Goal: Information Seeking & Learning: Learn about a topic

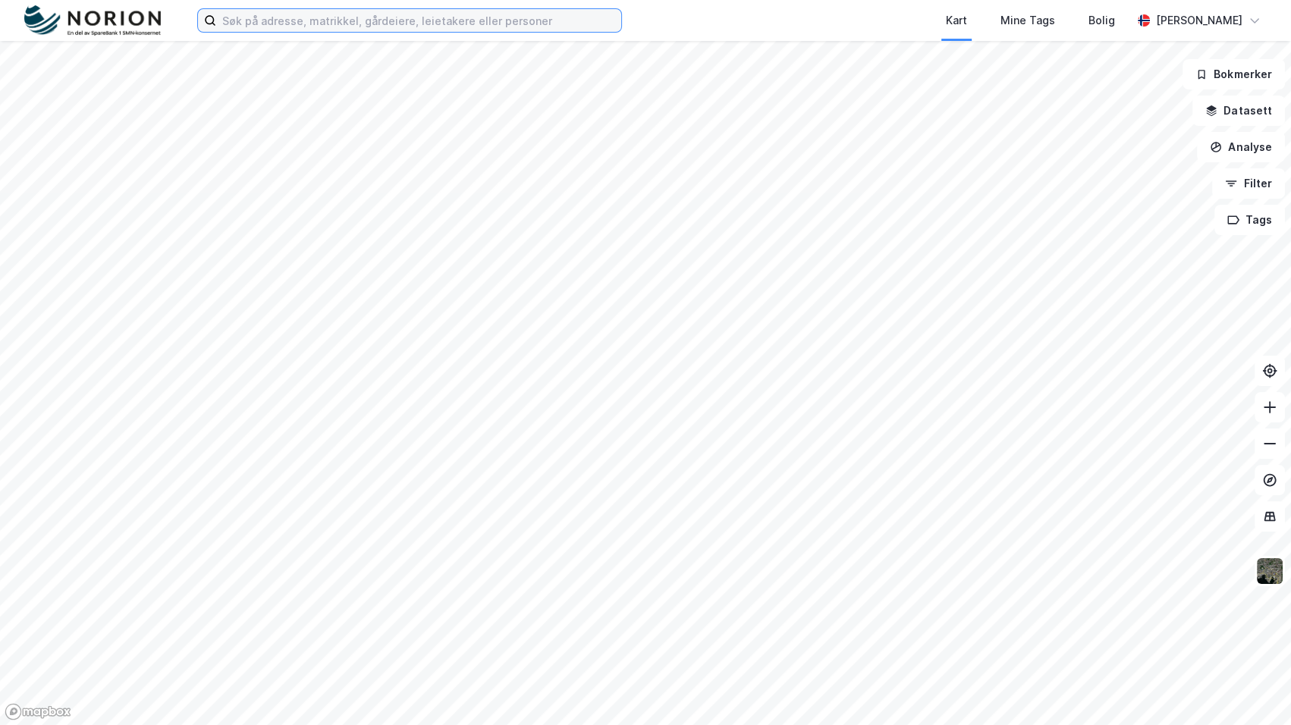
click at [497, 10] on input at bounding box center [418, 20] width 405 height 23
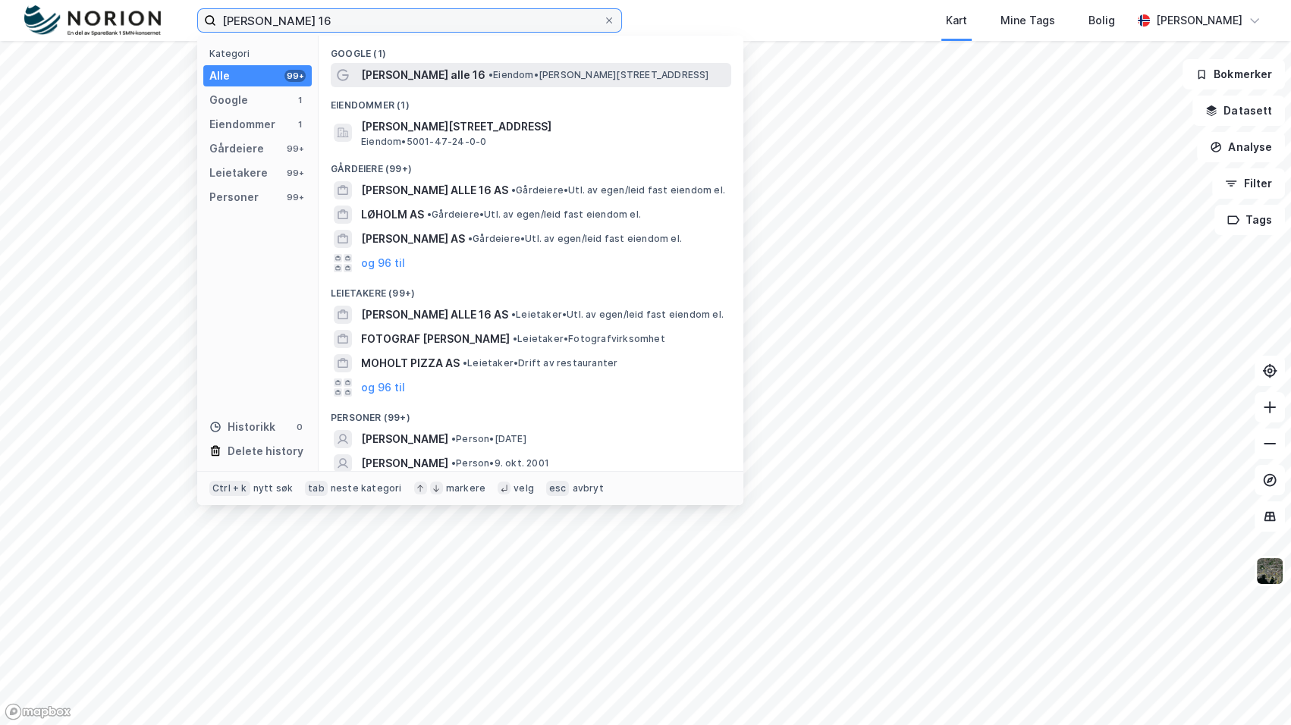
type input "[PERSON_NAME] 16"
click at [494, 66] on div "[PERSON_NAME] alle 16 • Eiendom • [STREET_ADDRESS]" at bounding box center [544, 75] width 367 height 18
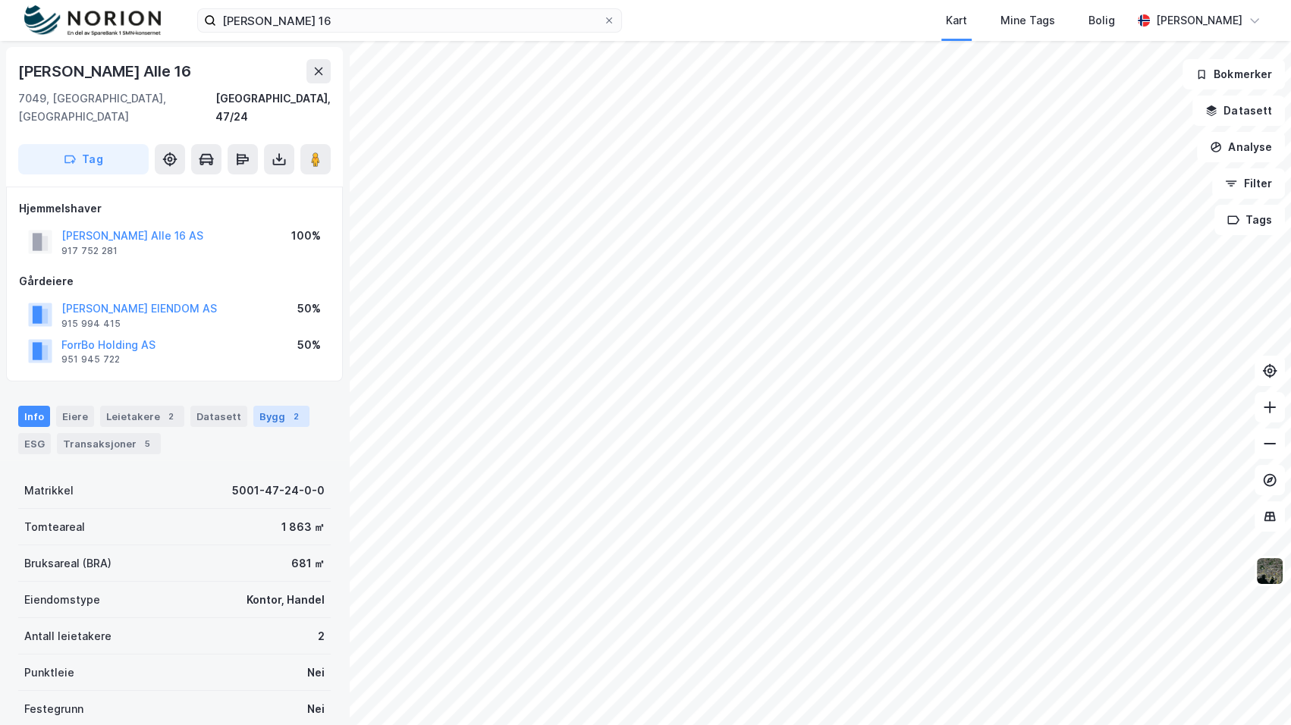
click at [253, 406] on div "Bygg 2" at bounding box center [281, 416] width 56 height 21
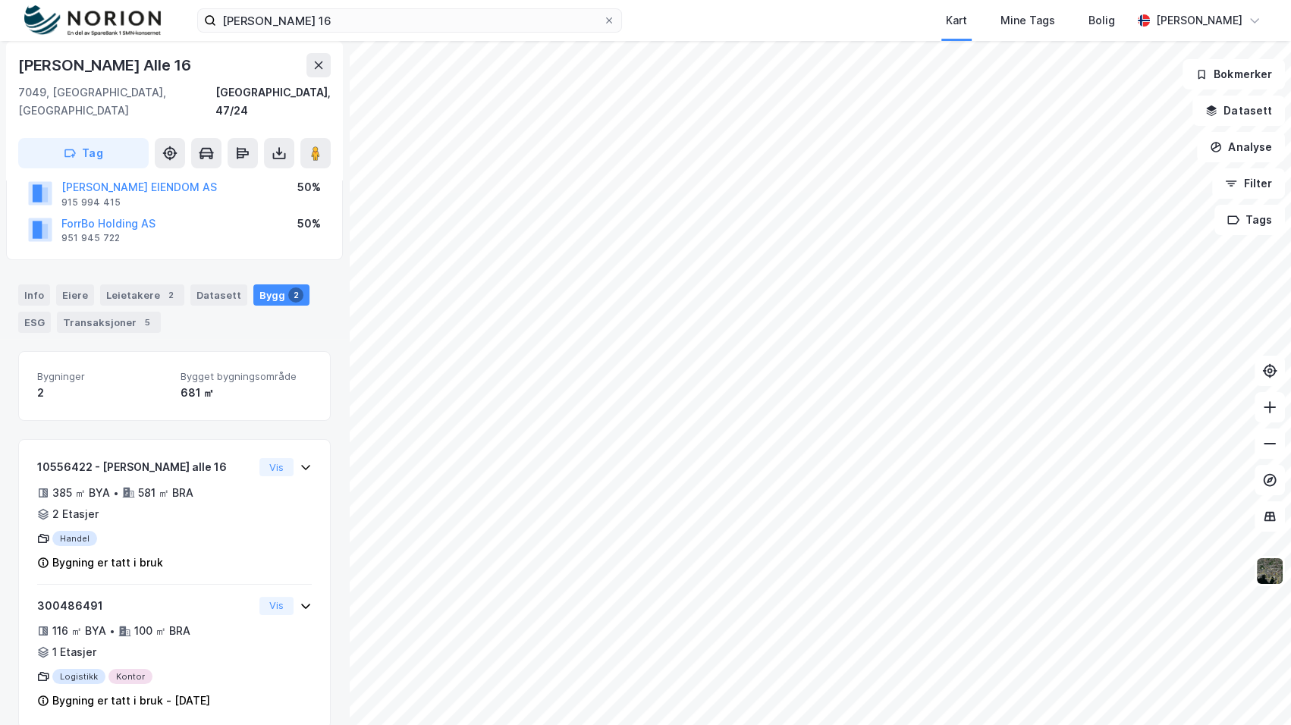
scroll to position [124, 0]
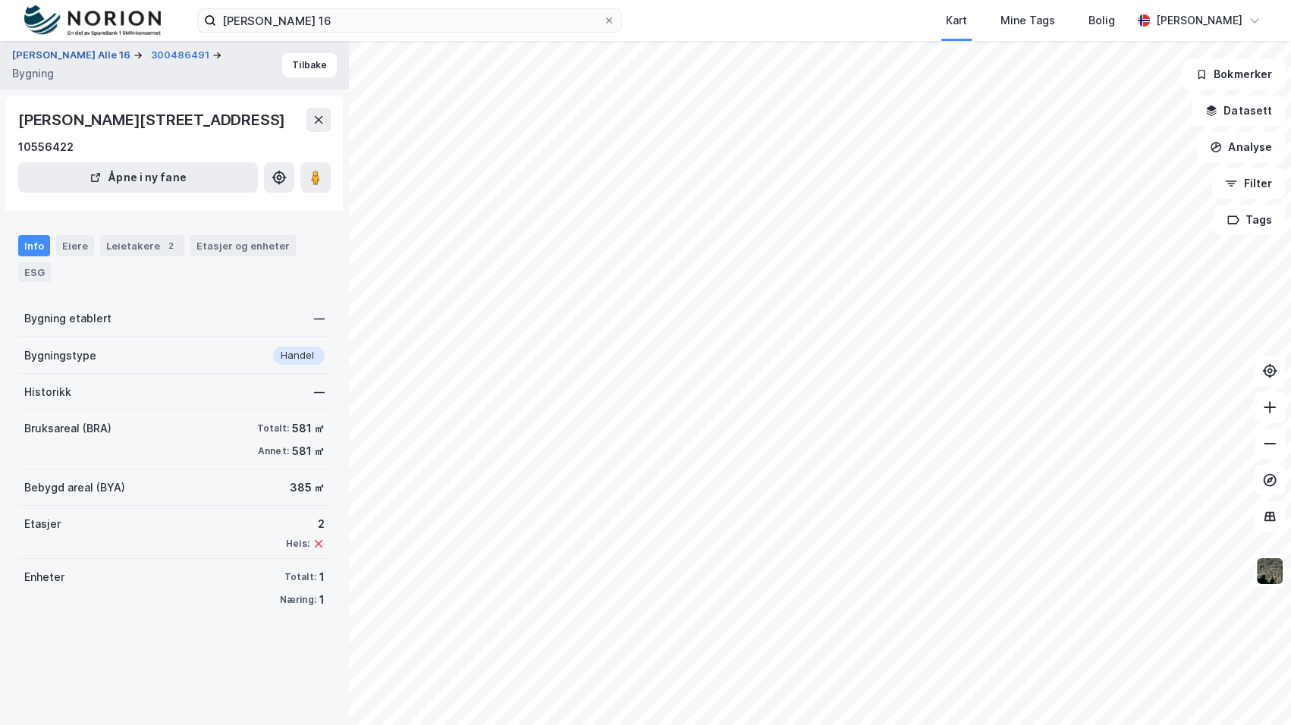
click at [53, 63] on button "[PERSON_NAME] Alle 16" at bounding box center [72, 55] width 121 height 15
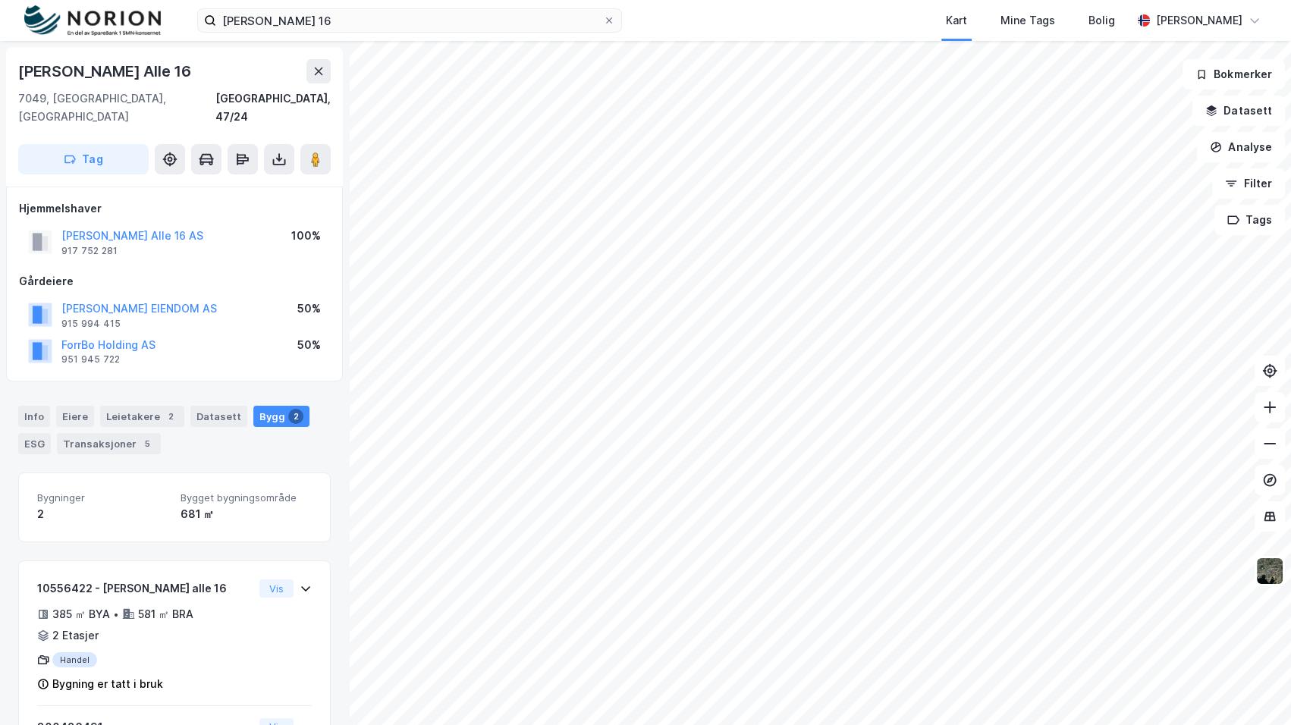
scroll to position [124, 0]
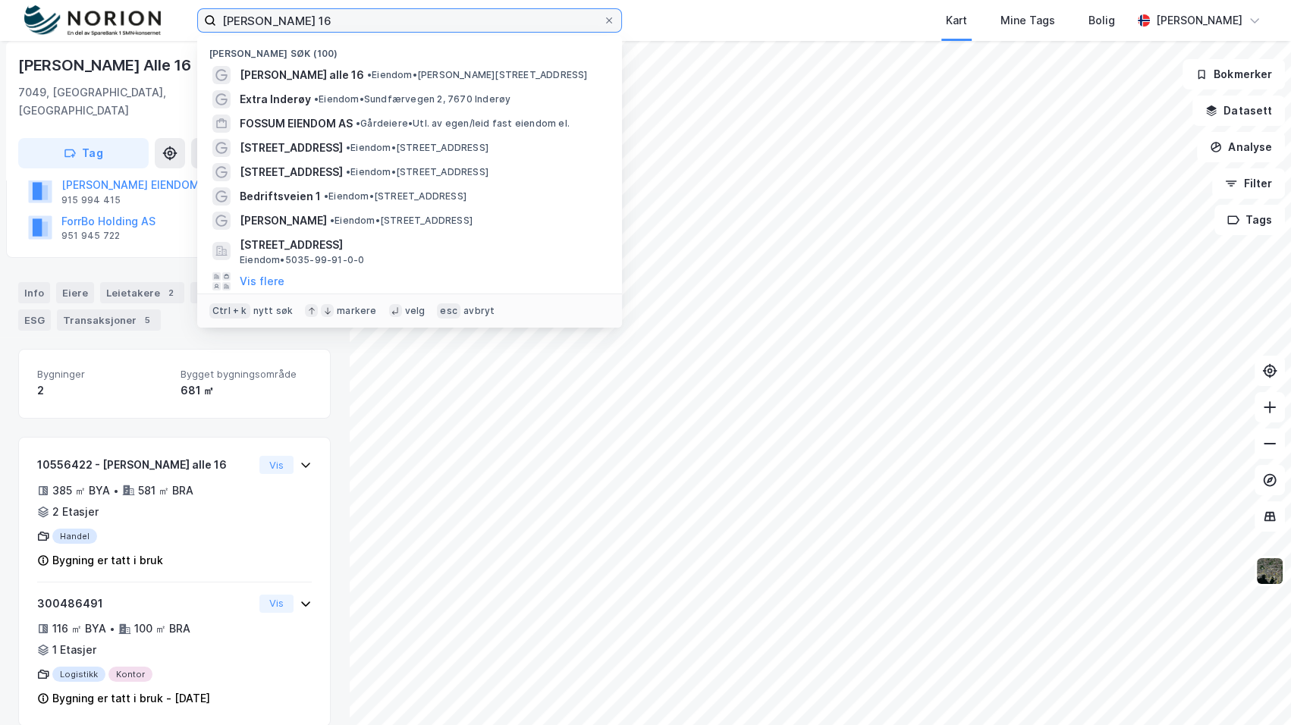
click at [277, 20] on input "[PERSON_NAME] 16" at bounding box center [409, 20] width 387 height 23
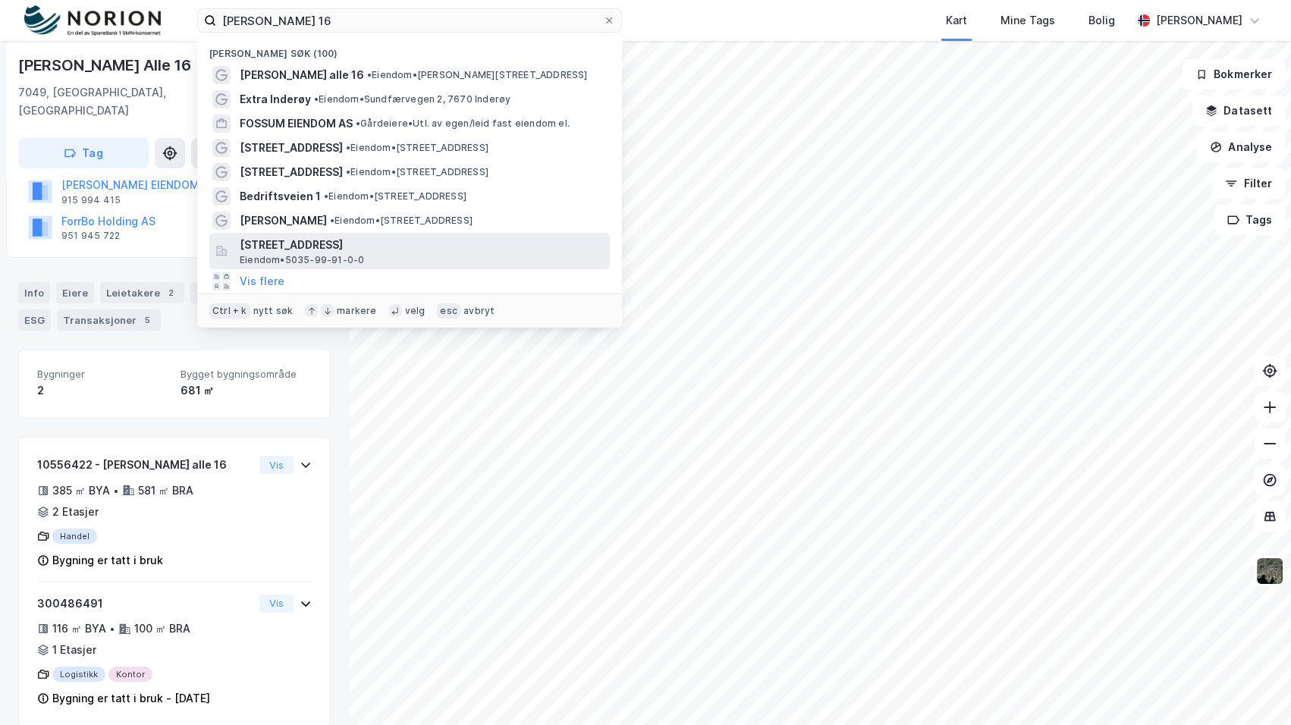
click at [341, 250] on span "[STREET_ADDRESS]" at bounding box center [422, 245] width 364 height 18
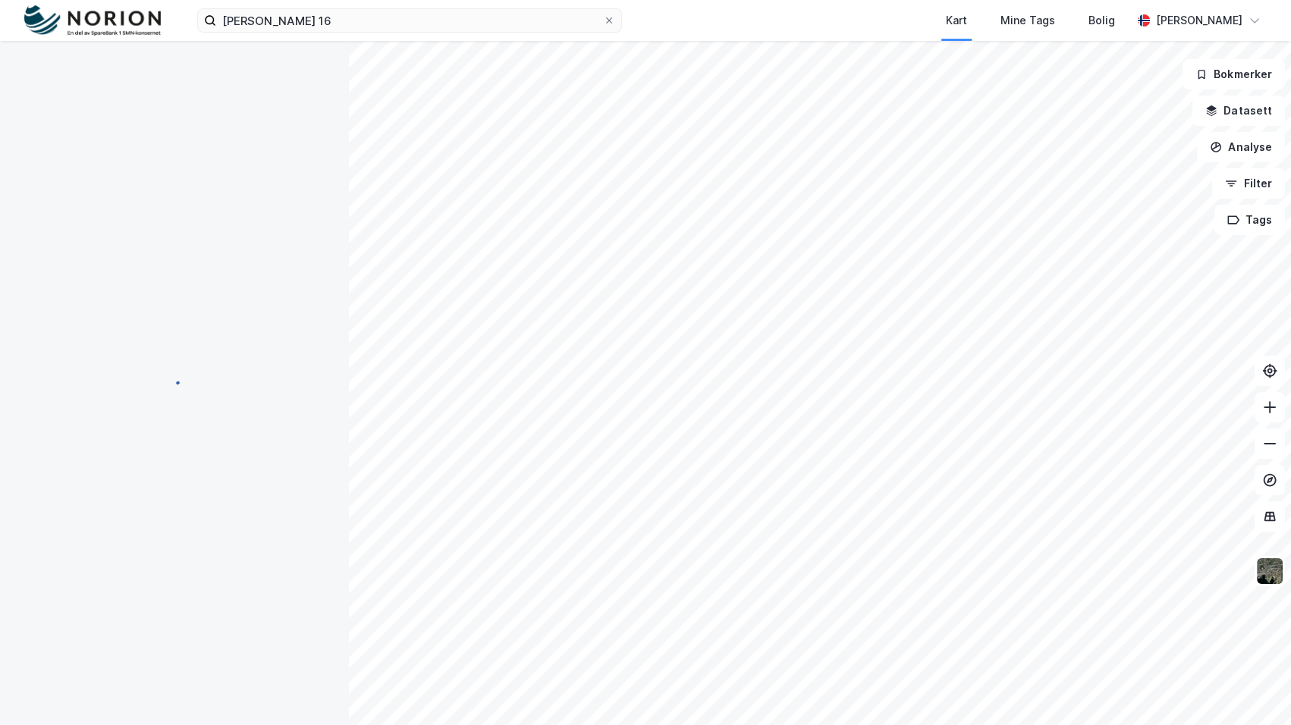
scroll to position [55, 0]
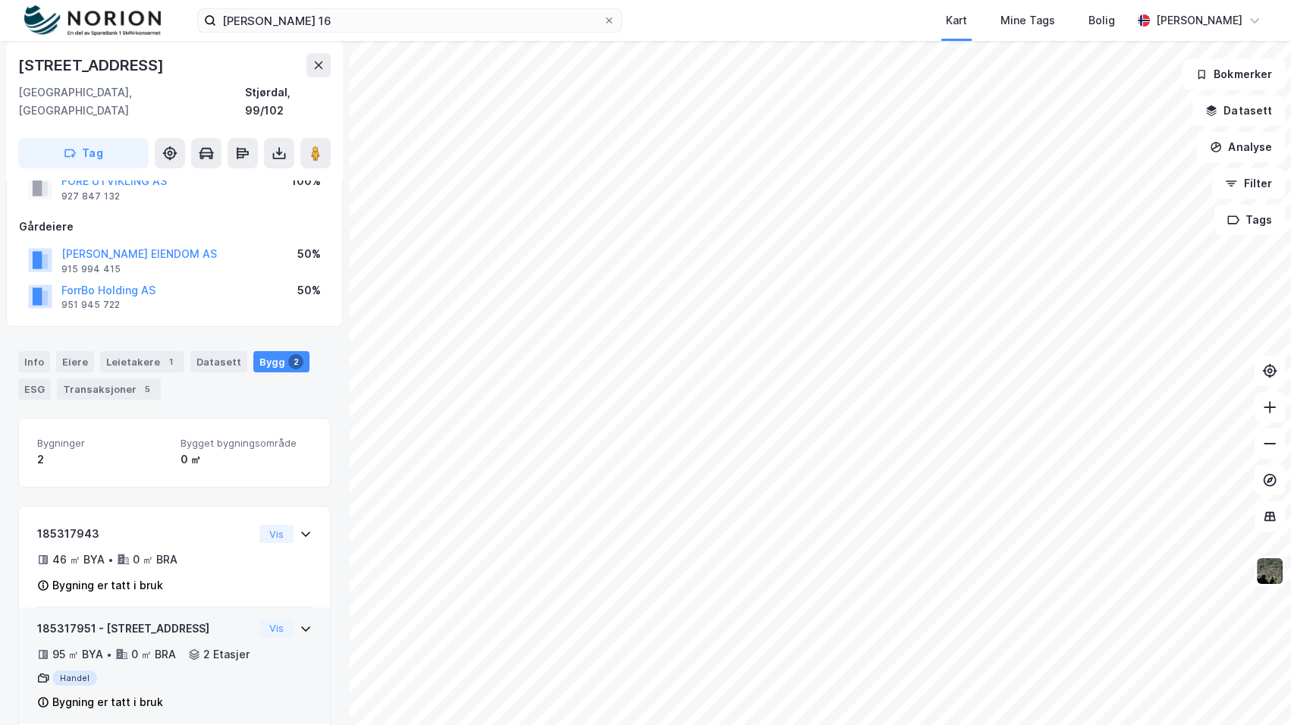
scroll to position [80, 0]
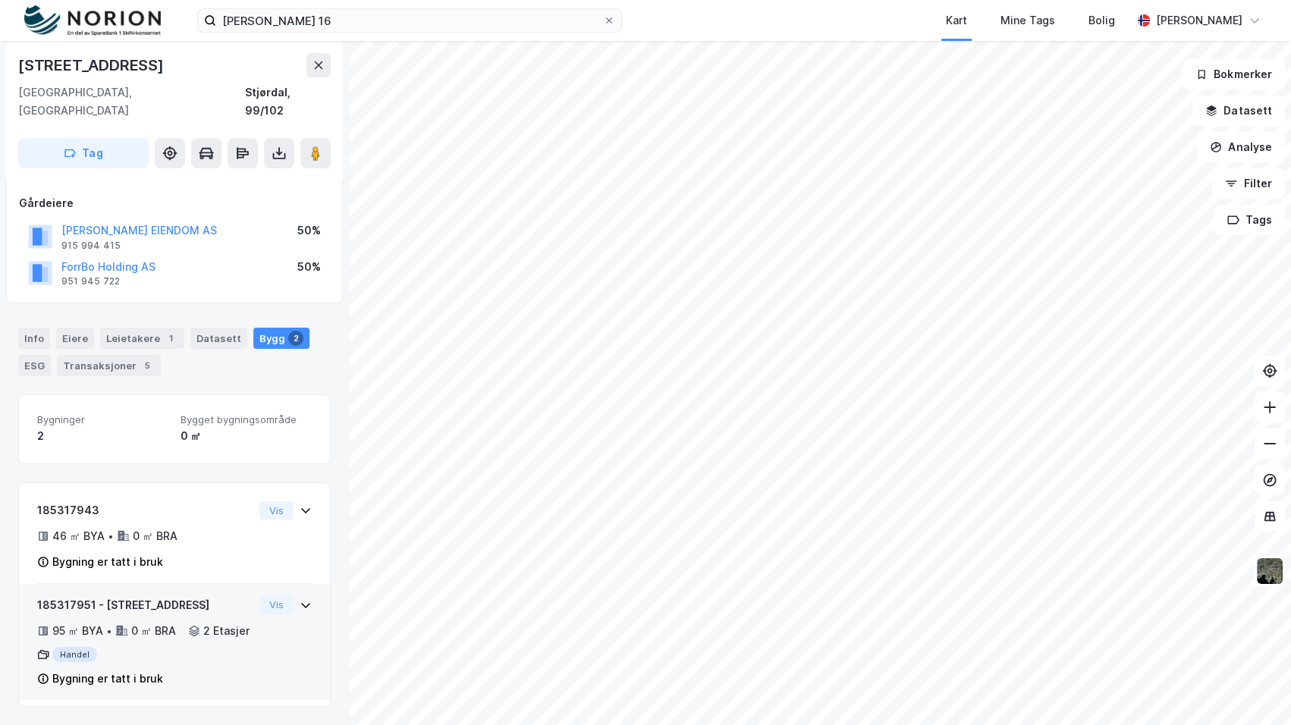
click at [300, 599] on icon at bounding box center [306, 605] width 12 height 12
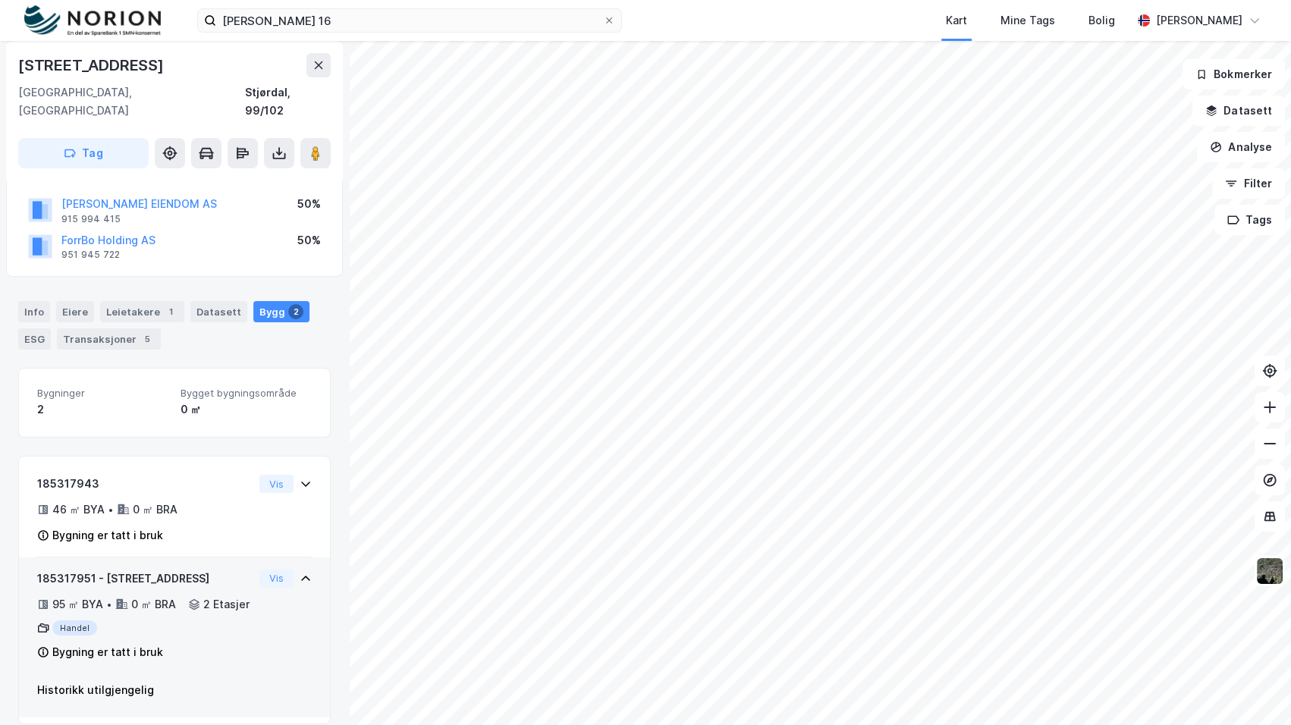
scroll to position [124, 0]
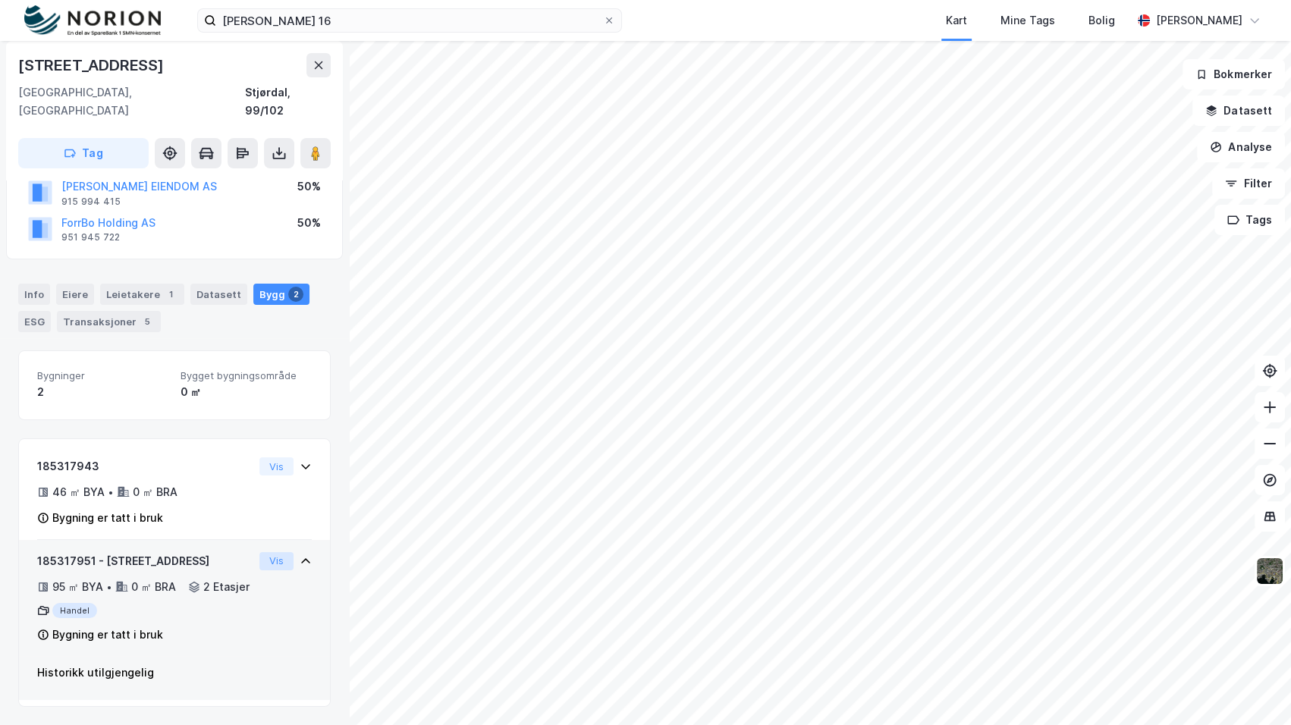
click at [261, 552] on button "Vis" at bounding box center [276, 561] width 34 height 18
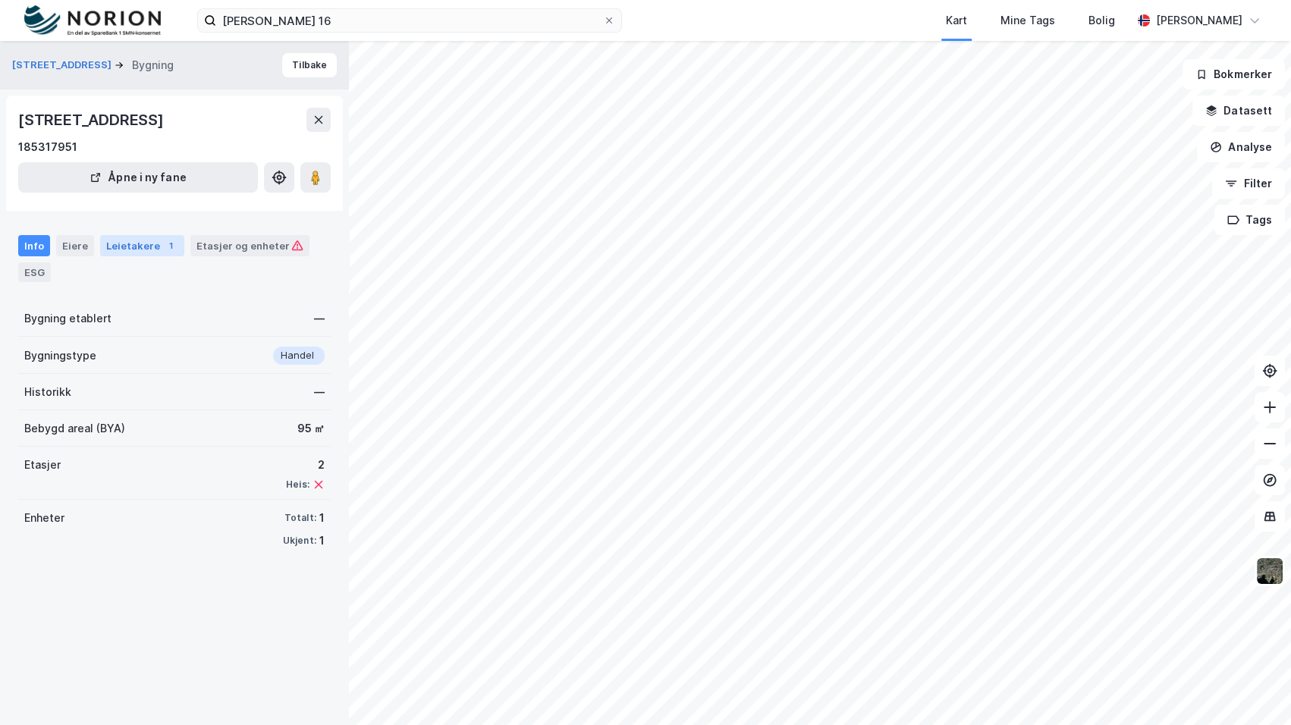
click at [142, 235] on div "Leietakere 1" at bounding box center [142, 245] width 84 height 21
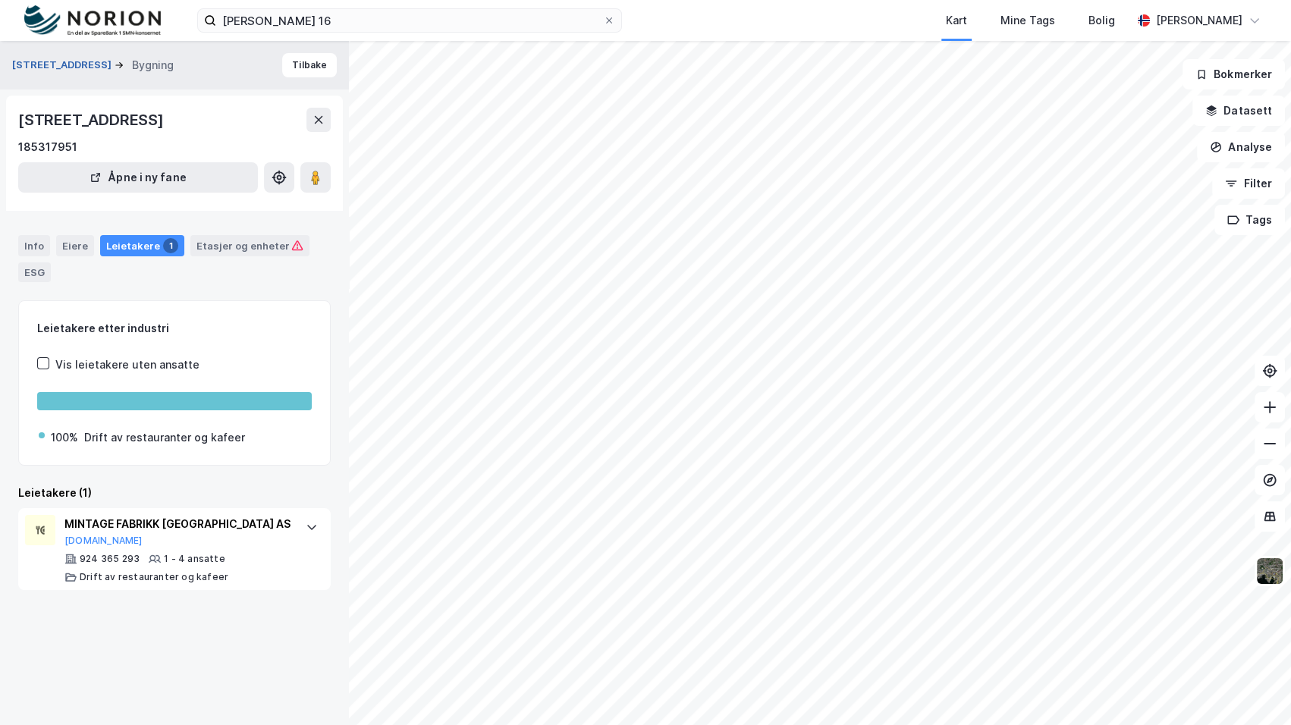
click at [42, 65] on button "[STREET_ADDRESS]" at bounding box center [63, 65] width 102 height 15
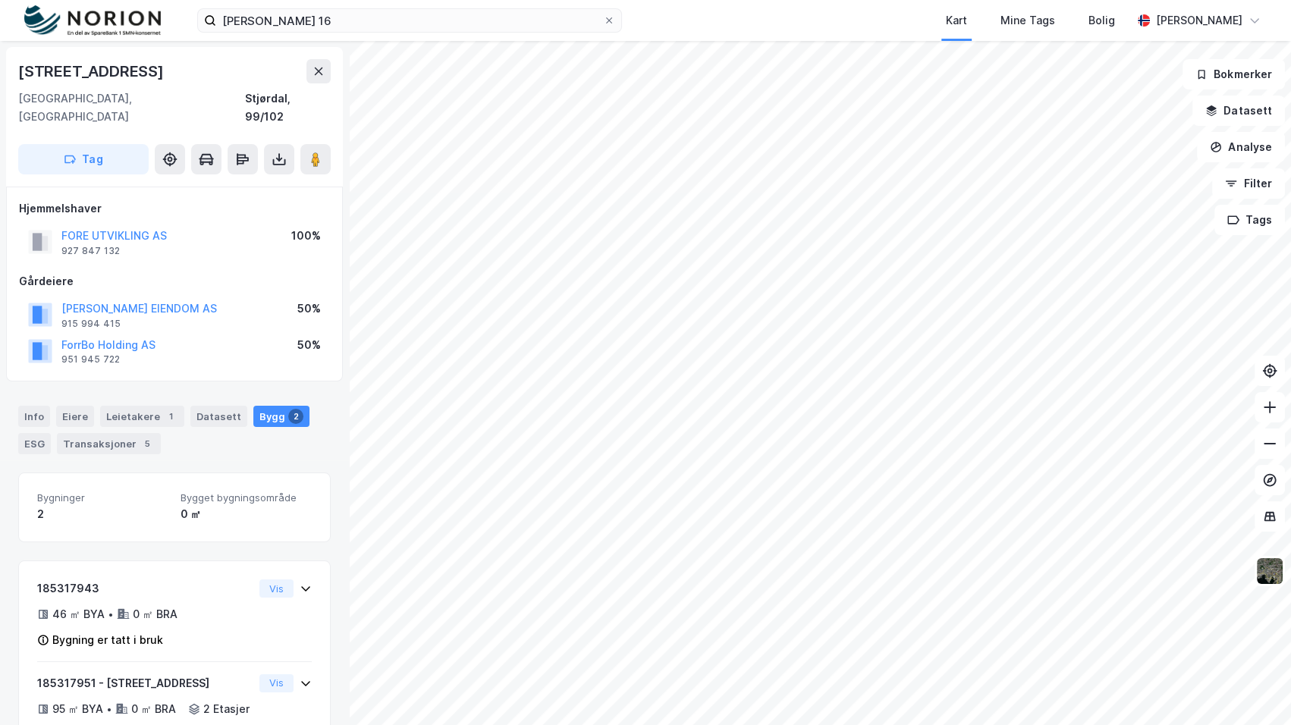
scroll to position [80, 0]
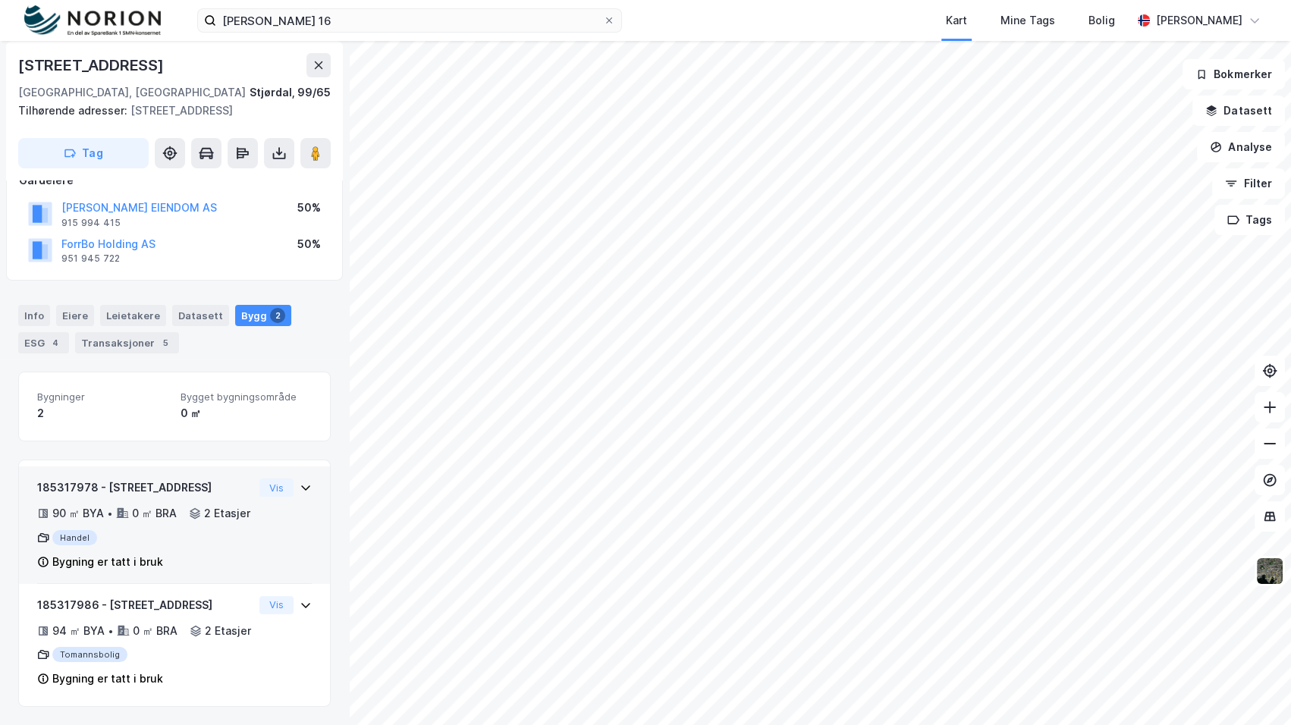
scroll to position [142, 0]
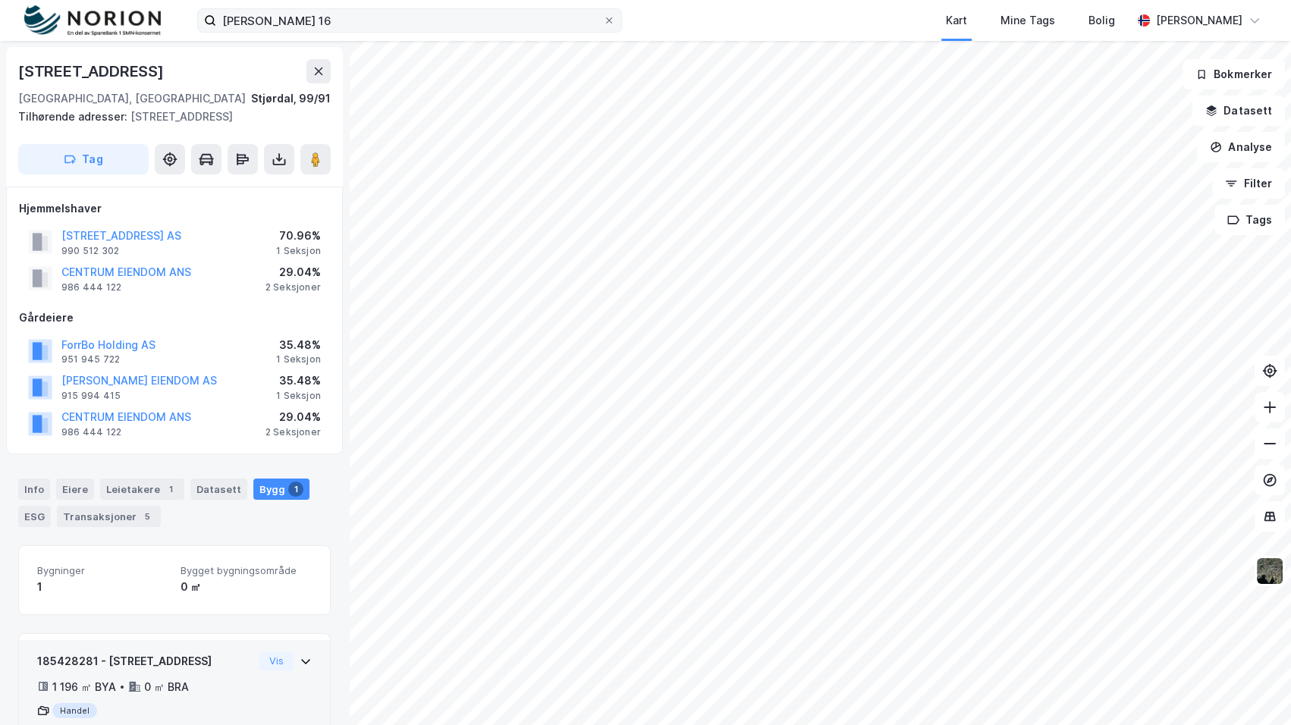
scroll to position [55, 0]
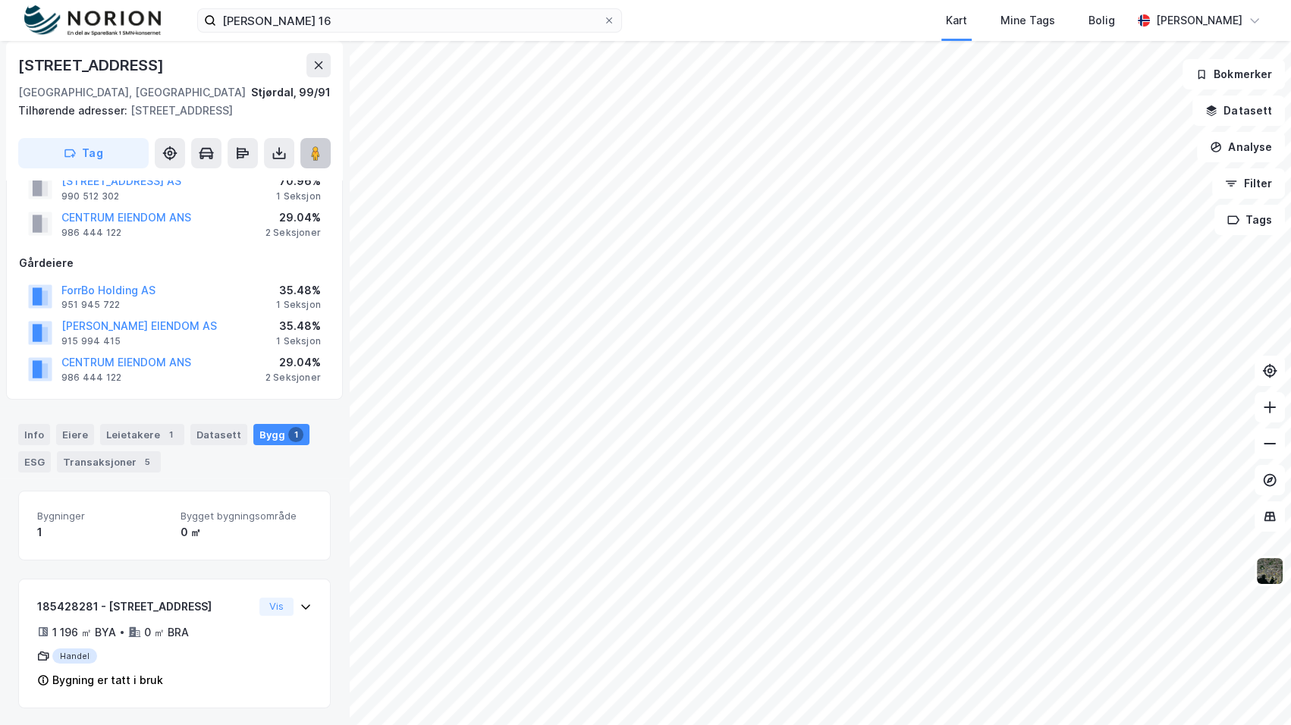
click at [314, 146] on icon at bounding box center [315, 153] width 15 height 15
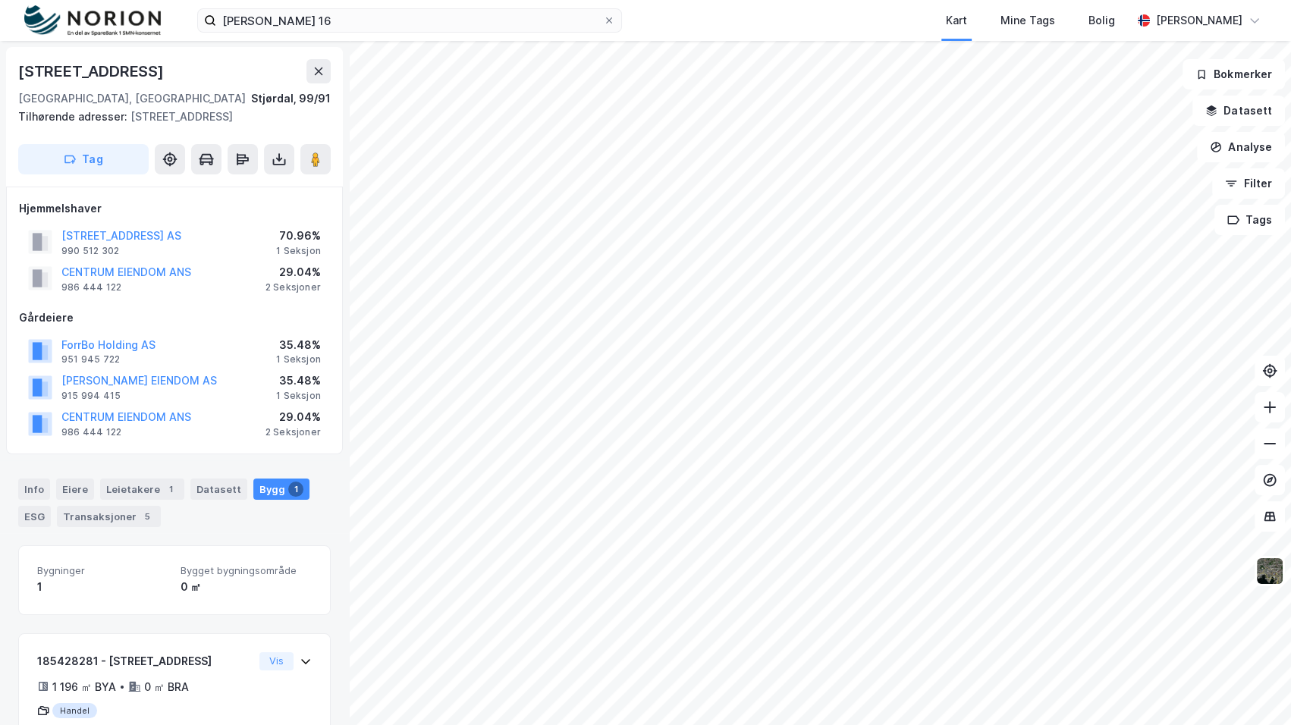
scroll to position [55, 0]
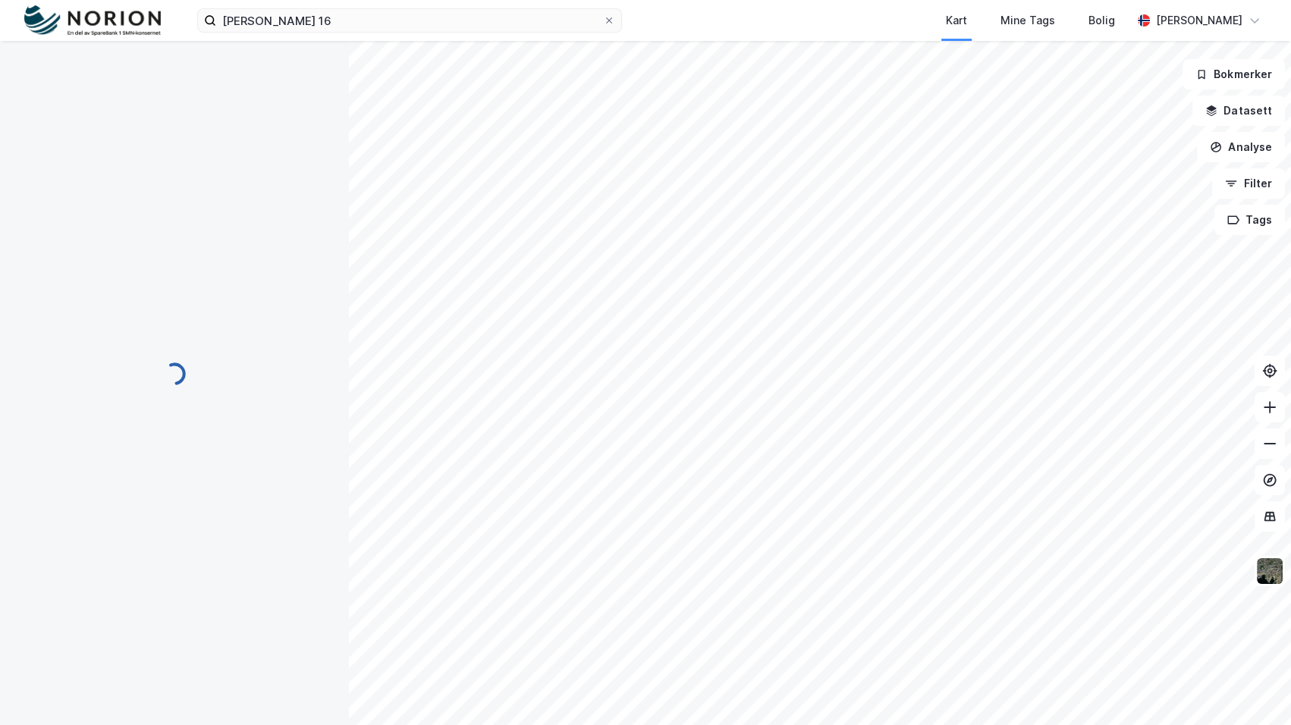
scroll to position [55, 0]
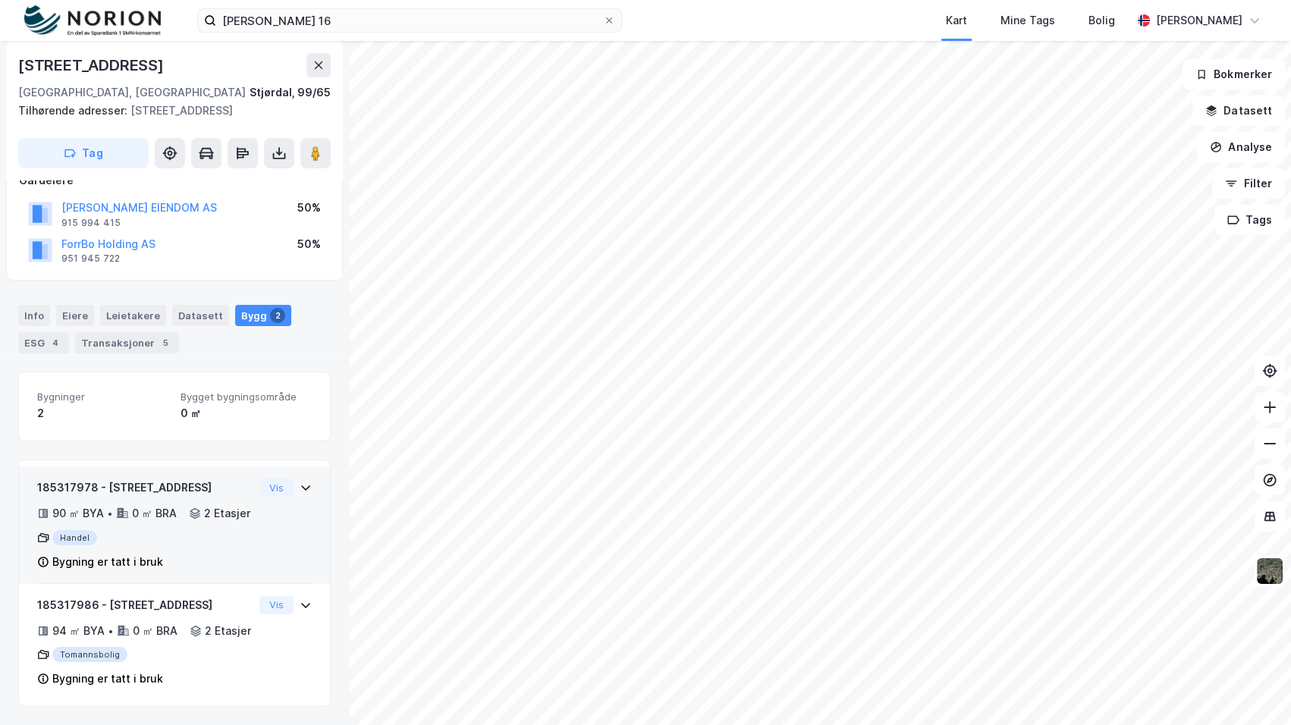
scroll to position [142, 0]
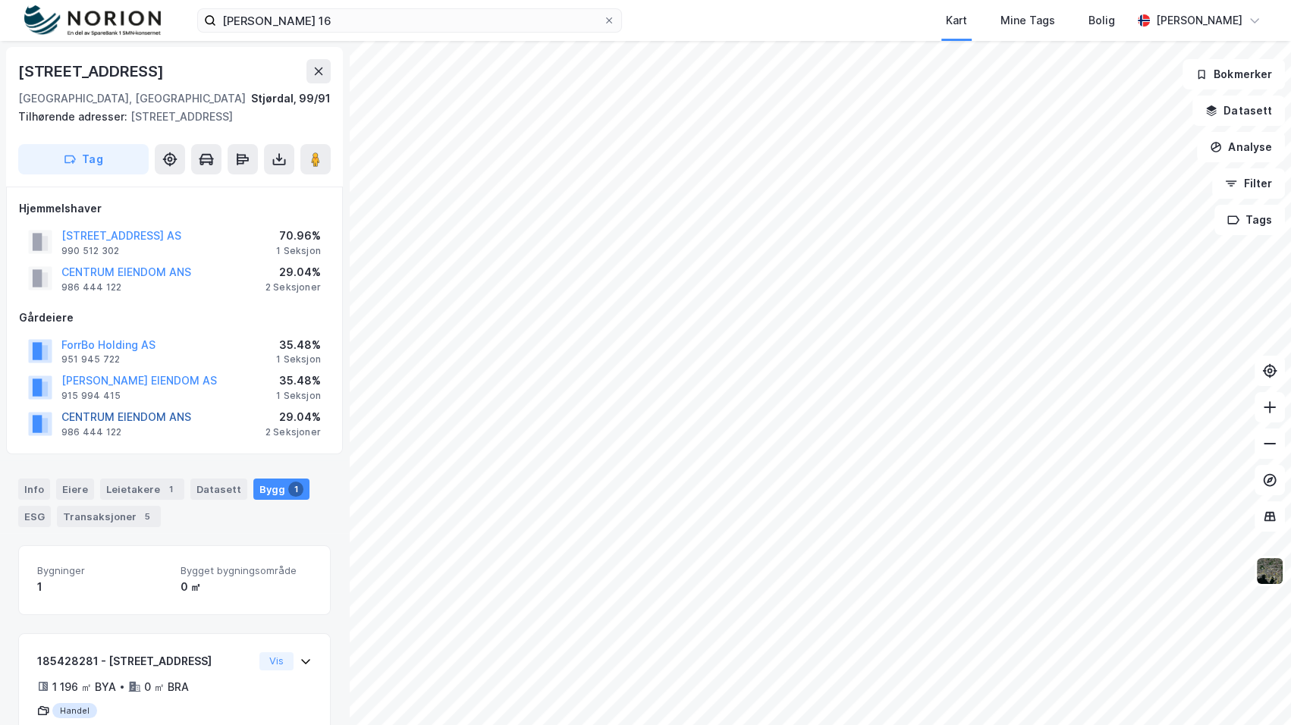
click at [0, 0] on button "CENTRUM EIENDOM ANS" at bounding box center [0, 0] width 0 height 0
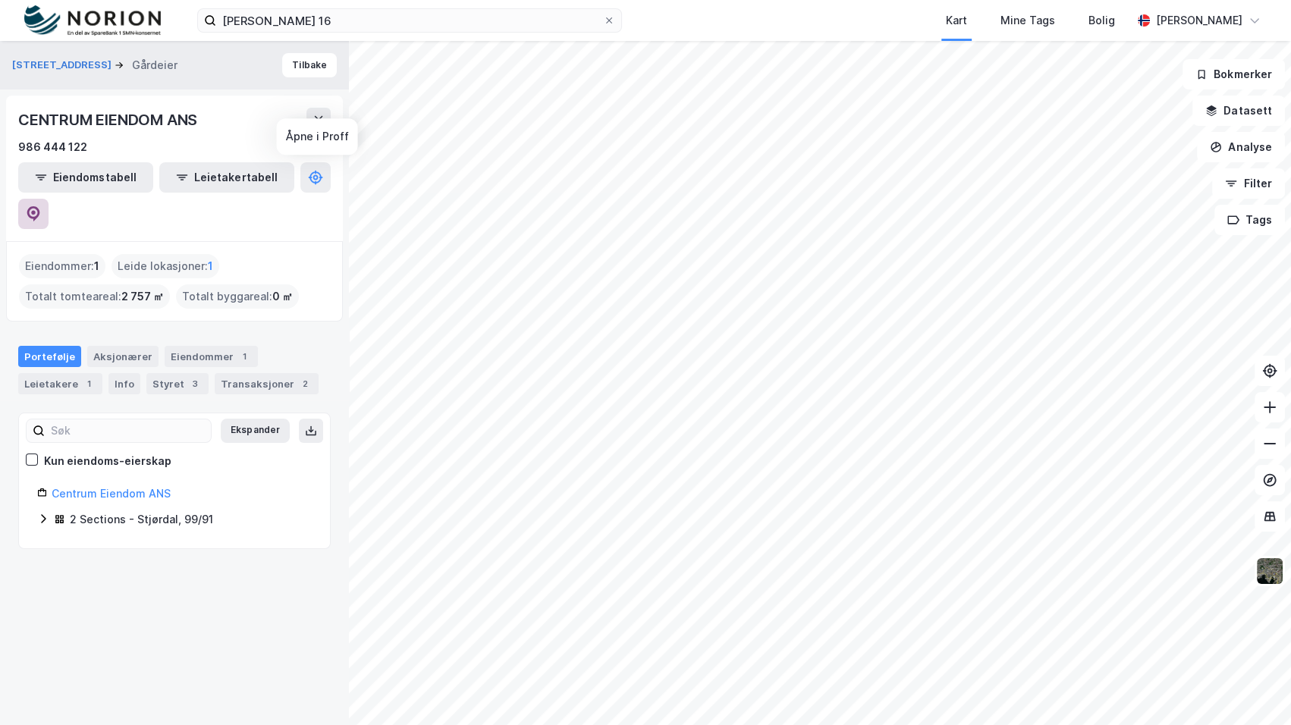
click at [41, 206] on icon at bounding box center [33, 213] width 15 height 15
